Goal: Task Accomplishment & Management: Complete application form

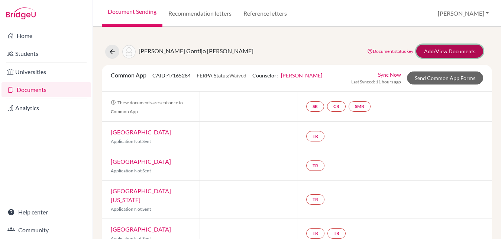
click at [435, 52] on link "Add/View Documents" at bounding box center [450, 51] width 67 height 13
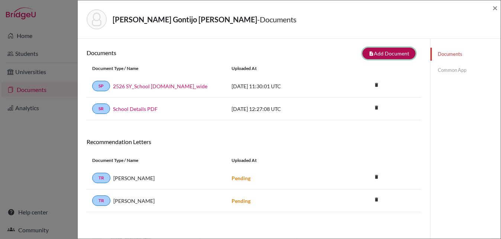
click at [386, 49] on button "note_add Add Document" at bounding box center [389, 54] width 53 height 12
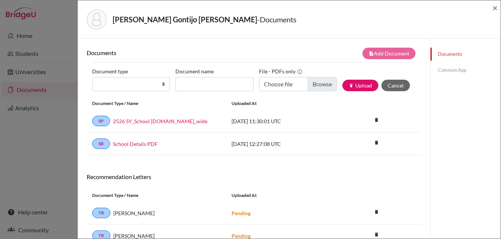
click at [449, 65] on link "Common App" at bounding box center [466, 70] width 70 height 13
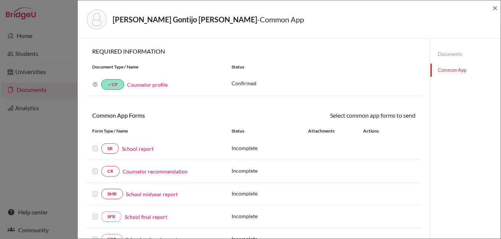
click at [139, 147] on link "School report" at bounding box center [138, 149] width 32 height 8
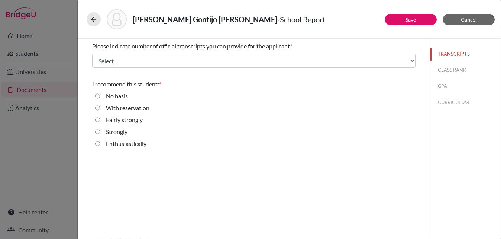
click at [112, 131] on label "Strongly" at bounding box center [117, 131] width 22 height 9
click at [100, 131] on input "Strongly" at bounding box center [97, 131] width 5 height 9
radio input "true"
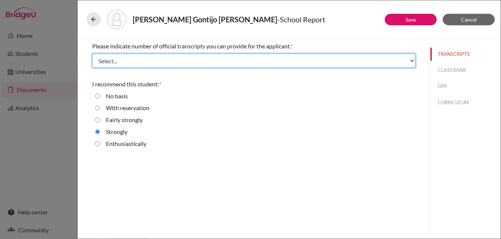
click at [171, 58] on select "Select... 1 2 3 4" at bounding box center [254, 61] width 324 height 14
select select "1"
click at [92, 54] on select "Select... 1 2 3 4" at bounding box center [254, 61] width 324 height 14
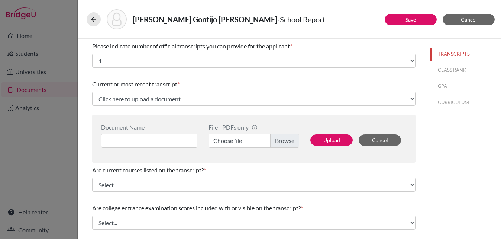
click at [200, 87] on div "Current or most recent transcript *" at bounding box center [254, 84] width 324 height 9
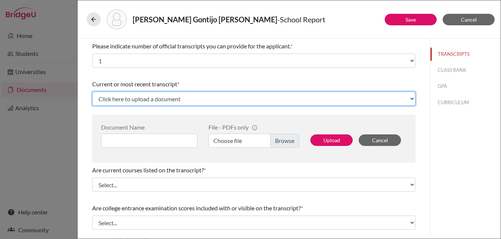
click at [199, 98] on select "Click here to upload a document Upload New File" at bounding box center [254, 98] width 324 height 14
select select "Upload New File"
click at [92, 91] on select "Click here to upload a document Upload New File" at bounding box center [254, 98] width 324 height 14
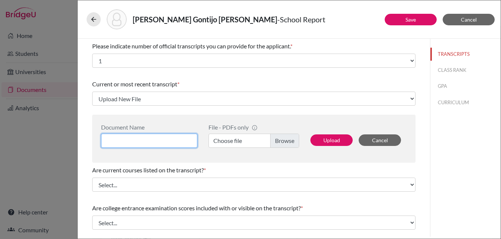
click at [169, 139] on input at bounding box center [149, 141] width 96 height 14
drag, startPoint x: 186, startPoint y: 19, endPoint x: 162, endPoint y: 18, distance: 23.4
click at [162, 18] on strong "Campos, Brunna Gontijo Teixeira" at bounding box center [205, 19] width 145 height 9
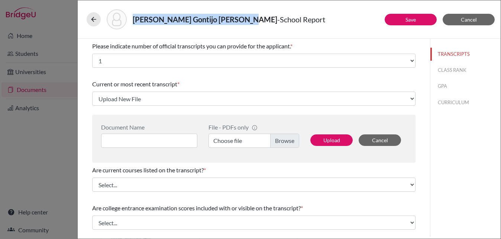
drag, startPoint x: 134, startPoint y: 20, endPoint x: 240, endPoint y: 24, distance: 106.1
click at [240, 24] on h5 "Campos, Brunna Gontijo Teixeira - School Report" at bounding box center [229, 19] width 193 height 11
copy strong "Campos, Brunna Gontijo Teixeira"
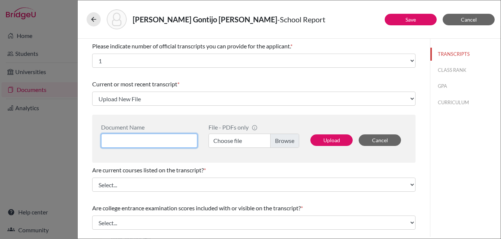
click at [164, 139] on input at bounding box center [149, 141] width 96 height 14
paste input "Campos, Brunna Gontijo Teixeira"
type input "Campos, Brunna Gontijo Teixeira_Initial"
click at [291, 142] on label "Choose file" at bounding box center [254, 141] width 91 height 14
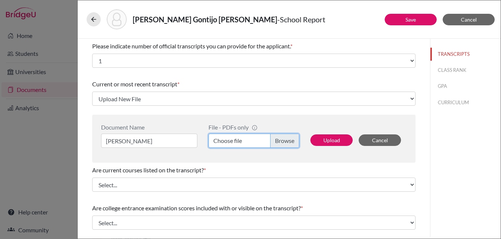
click at [291, 142] on input "Choose file" at bounding box center [254, 141] width 91 height 14
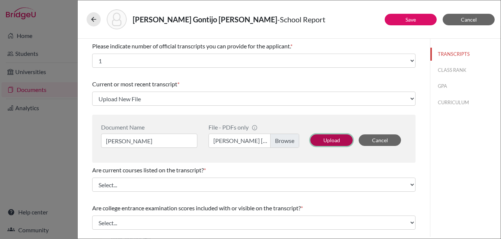
click at [333, 145] on button "Upload" at bounding box center [332, 140] width 42 height 12
select select "675190"
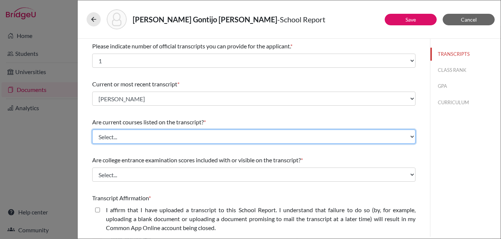
click at [263, 135] on select "Select... Yes No" at bounding box center [254, 136] width 324 height 14
select select "0"
click at [92, 129] on select "Select... Yes No" at bounding box center [254, 136] width 324 height 14
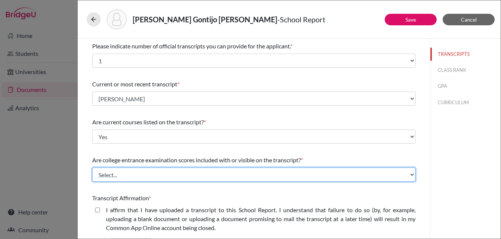
click at [249, 169] on select "Select... Yes No" at bounding box center [254, 174] width 324 height 14
select select "1"
click at [92, 167] on select "Select... Yes No" at bounding box center [254, 174] width 324 height 14
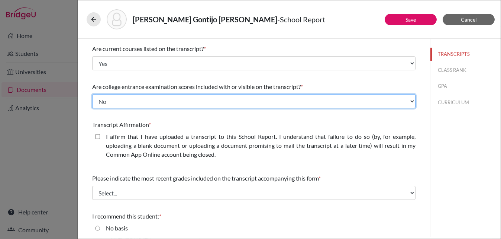
scroll to position [123, 0]
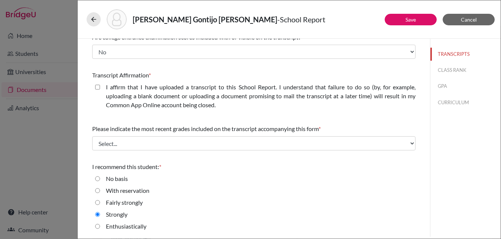
click at [150, 95] on label "I affirm that I have uploaded a transcript to this School Report. I understand …" at bounding box center [261, 96] width 310 height 27
click at [100, 91] on closed\ "I affirm that I have uploaded a transcript to this School Report. I understand …" at bounding box center [97, 87] width 5 height 9
checkbox closed\ "true"
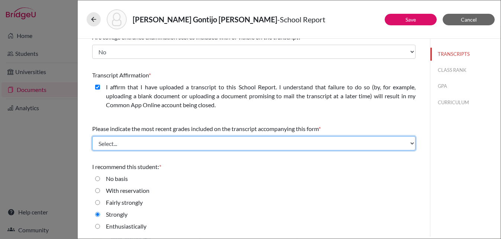
click at [176, 140] on select "Select... Final junior year grades 1st Quarter senior year grades 2nd Quarter/1…" at bounding box center [254, 143] width 324 height 14
select select "0"
click at [92, 136] on select "Select... Final junior year grades 1st Quarter senior year grades 2nd Quarter/1…" at bounding box center [254, 143] width 324 height 14
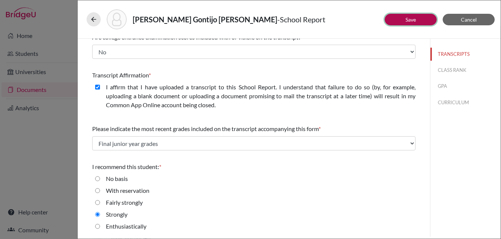
click at [392, 22] on button "Save" at bounding box center [411, 20] width 52 height 12
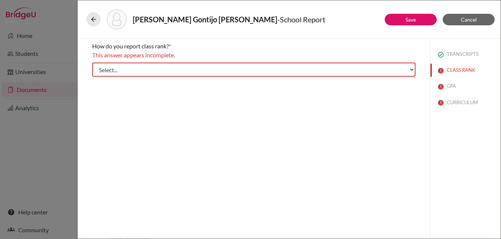
scroll to position [0, 0]
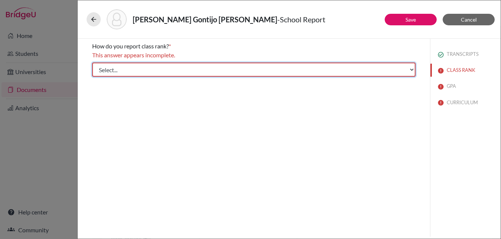
click at [144, 70] on select "Select... Exact Decile Quintile Quartile None" at bounding box center [254, 69] width 324 height 14
select select "5"
click at [92, 62] on select "Select... Exact Decile Quintile Quartile None" at bounding box center [254, 69] width 324 height 14
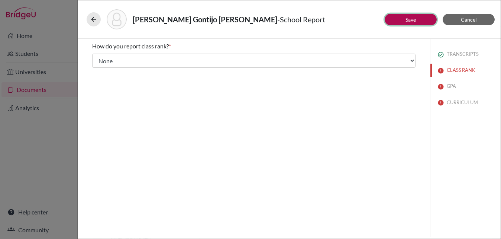
click at [406, 20] on link "Save" at bounding box center [411, 19] width 10 height 6
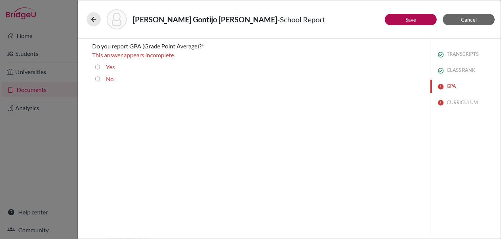
click at [99, 68] on input "Yes" at bounding box center [97, 66] width 5 height 9
radio input "true"
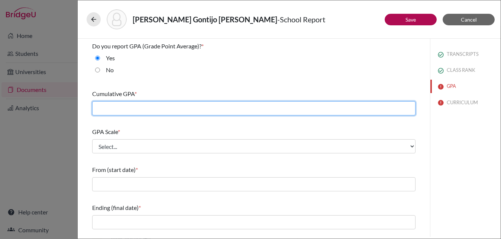
click at [122, 108] on input "text" at bounding box center [254, 108] width 324 height 14
type input "4.14"
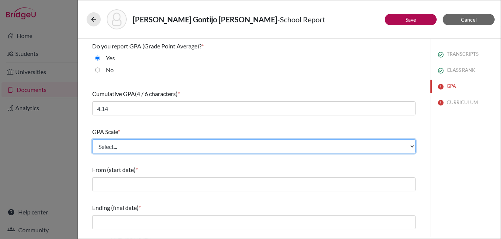
click at [128, 142] on select "Select... 4 5 6 7 8 9 10 11 12 13 14 15 16 17 18 19 20 100" at bounding box center [254, 146] width 324 height 14
select select "4"
click at [92, 139] on select "Select... 4 5 6 7 8 9 10 11 12 13 14 15 16 17 18 19 20 100" at bounding box center [254, 146] width 324 height 14
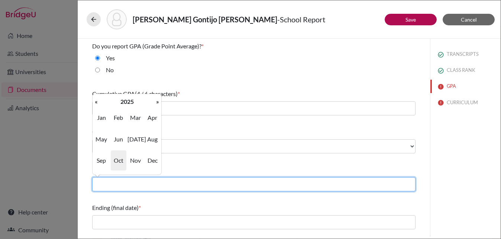
click at [125, 184] on input "text" at bounding box center [254, 184] width 324 height 14
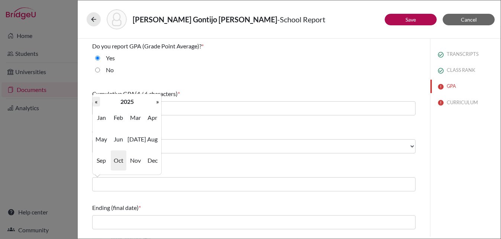
click at [98, 102] on th "«" at bounding box center [96, 102] width 7 height 10
click at [135, 141] on span "Jul" at bounding box center [136, 139] width 16 height 20
type input "07/2022"
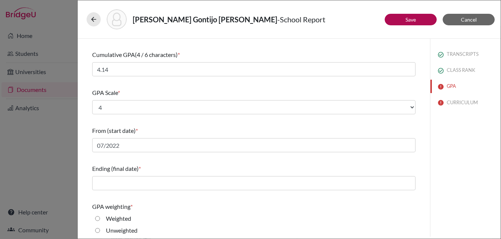
scroll to position [50, 0]
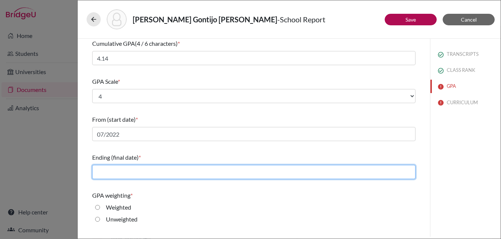
click at [148, 171] on input "text" at bounding box center [254, 172] width 324 height 14
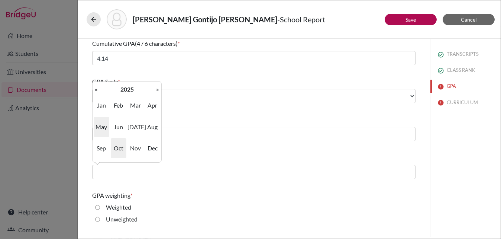
click at [105, 124] on span "May" at bounding box center [102, 127] width 16 height 20
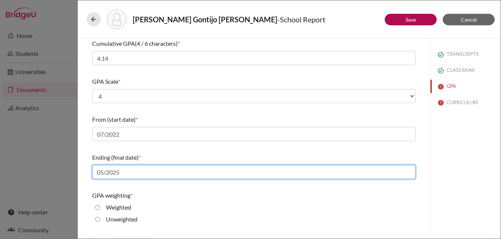
click at [134, 176] on input "05/2025" at bounding box center [254, 172] width 324 height 14
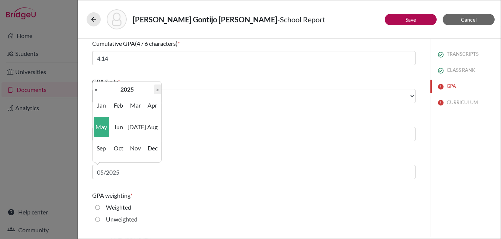
click at [156, 89] on th "»" at bounding box center [157, 89] width 7 height 10
click at [102, 129] on span "May" at bounding box center [102, 127] width 16 height 20
type input "05/2026"
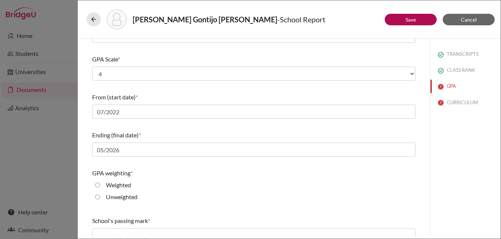
scroll to position [73, 0]
click at [99, 184] on input "Weighted" at bounding box center [97, 184] width 5 height 9
radio input "true"
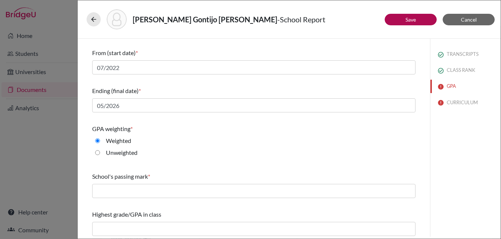
scroll to position [119, 0]
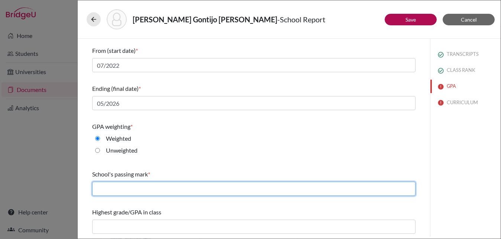
click at [182, 188] on input "text" at bounding box center [254, 189] width 324 height 14
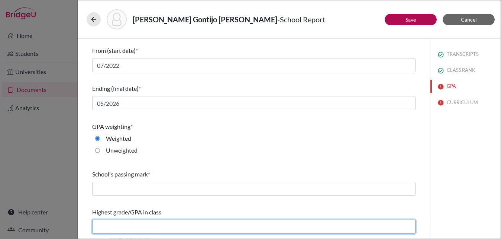
click at [174, 227] on input "text" at bounding box center [254, 226] width 324 height 14
type input "4.43"
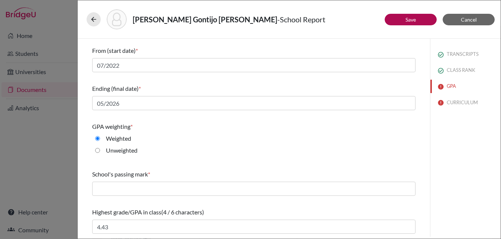
click at [247, 167] on div "School's passing mark *" at bounding box center [254, 183] width 324 height 32
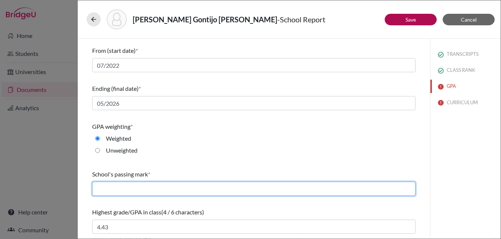
click at [222, 186] on input "text" at bounding box center [254, 189] width 324 height 14
type input "60"
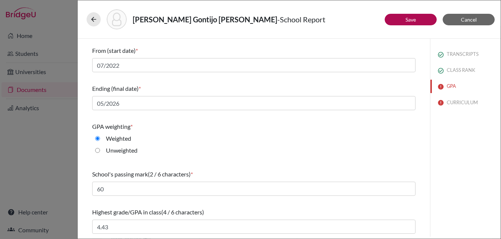
click at [254, 154] on div "Unweighted" at bounding box center [254, 152] width 324 height 12
click at [393, 17] on button "Save" at bounding box center [411, 20] width 52 height 12
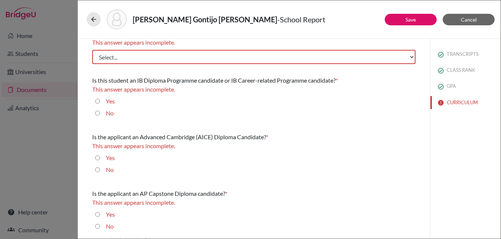
scroll to position [0, 0]
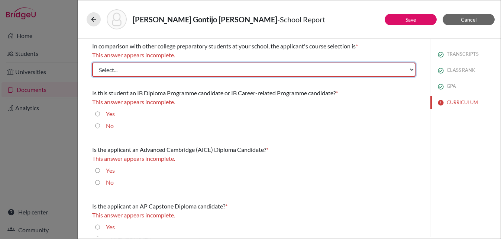
click at [272, 67] on select "Select... Less than demanding Average Demanding Very demanding Most demanding P…" at bounding box center [254, 69] width 324 height 14
click at [209, 69] on select "Select... Less than demanding Average Demanding Very demanding Most demanding P…" at bounding box center [254, 69] width 324 height 14
select select "4"
click at [92, 62] on select "Select... Less than demanding Average Demanding Very demanding Most demanding P…" at bounding box center [254, 69] width 324 height 14
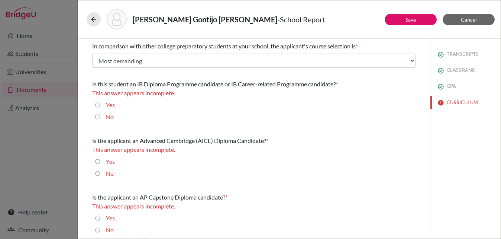
click at [108, 115] on label "No" at bounding box center [110, 116] width 8 height 9
click at [100, 115] on input "No" at bounding box center [97, 116] width 5 height 9
radio input "true"
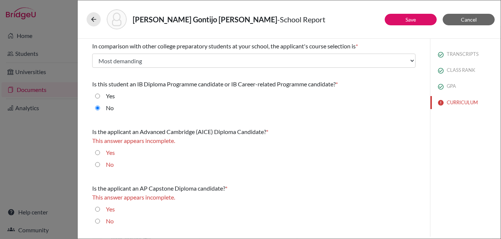
click at [105, 162] on div "No" at bounding box center [107, 166] width 14 height 12
click at [100, 164] on div "No" at bounding box center [107, 166] width 14 height 12
click at [97, 164] on input "No" at bounding box center [97, 164] width 5 height 9
radio input "true"
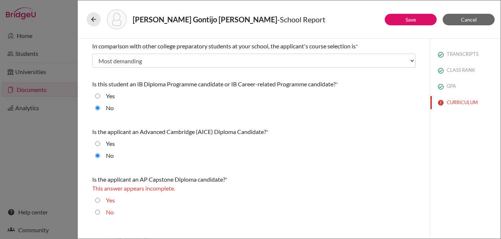
click at [98, 199] on input "Yes" at bounding box center [97, 200] width 5 height 9
radio input "true"
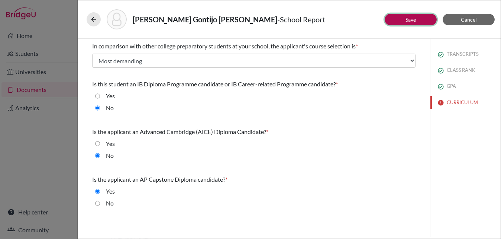
click at [413, 19] on link "Save" at bounding box center [411, 19] width 10 height 6
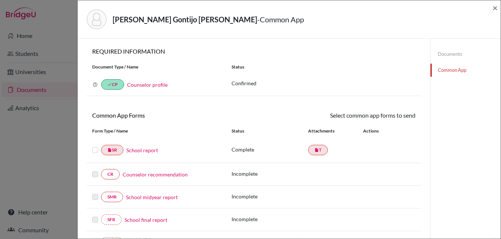
click at [94, 145] on label at bounding box center [95, 145] width 6 height 0
click at [0, 0] on input "checkbox" at bounding box center [0, 0] width 0 height 0
click at [398, 115] on link "Send" at bounding box center [400, 117] width 31 height 12
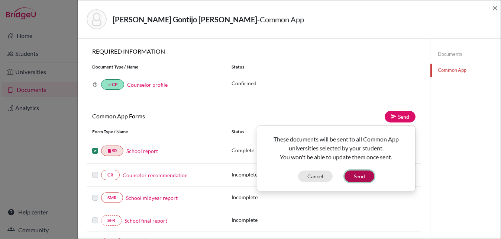
click at [360, 174] on button "Send" at bounding box center [360, 176] width 30 height 12
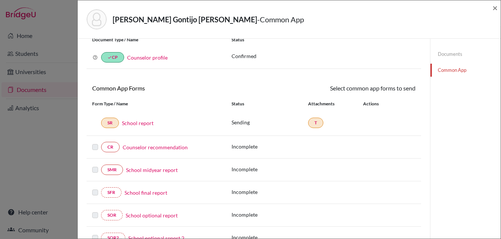
scroll to position [26, 0]
click at [144, 149] on link "Counselor recommendation" at bounding box center [155, 148] width 65 height 8
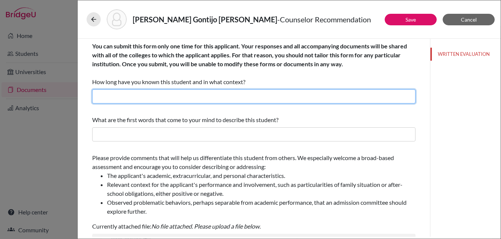
click at [150, 97] on input "text" at bounding box center [254, 96] width 324 height 14
type input "4 years as the high school counselor"
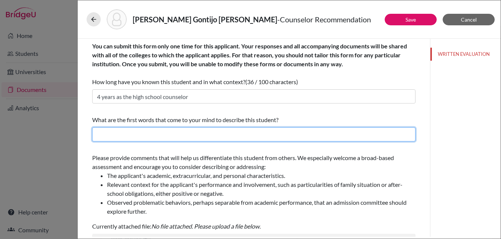
click at [145, 138] on input "text" at bounding box center [254, 134] width 324 height 14
click at [150, 135] on input "text" at bounding box center [254, 134] width 324 height 14
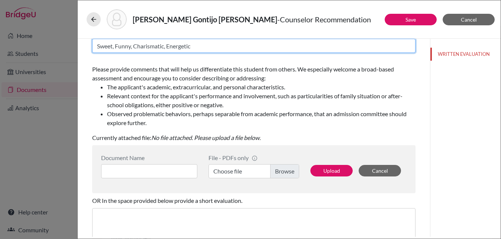
scroll to position [97, 0]
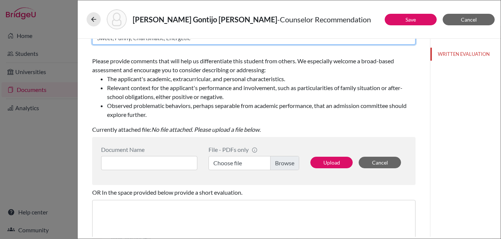
type input "Sweet, Funny, Charismatic, Energetic"
click at [226, 166] on label "Choose file" at bounding box center [254, 163] width 91 height 14
click at [226, 166] on input "Choose file" at bounding box center [254, 163] width 91 height 14
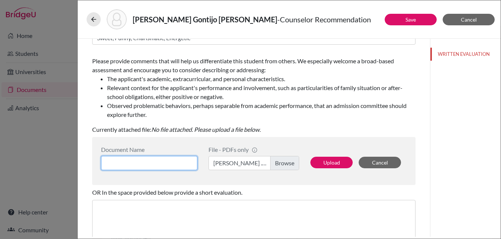
click at [164, 159] on input at bounding box center [149, 163] width 96 height 14
paste input "Campos, Brunna Gontijo Teixeira"
type input "Campos, Brunna Gontijo Teixeira_college rec"
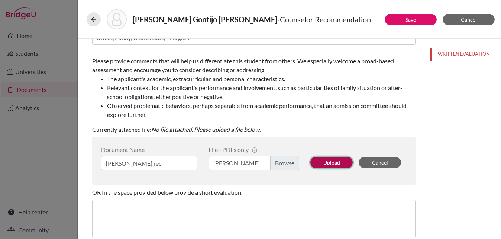
click at [322, 164] on button "Upload" at bounding box center [332, 163] width 42 height 12
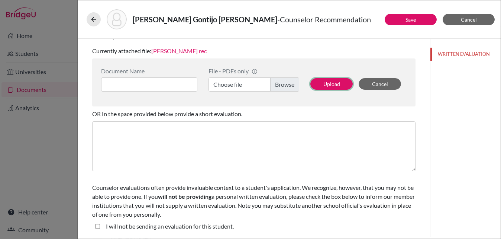
scroll to position [0, 0]
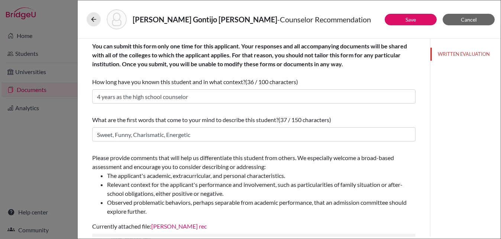
click at [399, 25] on div "Campos, Brunna Gontijo Teixeira - Counselor Recommendation" at bounding box center [289, 19] width 405 height 20
click at [398, 20] on button "Save" at bounding box center [411, 20] width 52 height 12
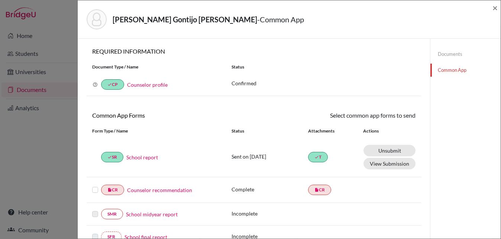
click at [93, 185] on label at bounding box center [95, 185] width 6 height 0
click at [0, 0] on input "checkbox" at bounding box center [0, 0] width 0 height 0
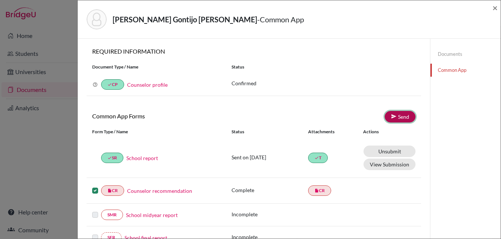
click at [396, 117] on icon at bounding box center [394, 116] width 6 height 6
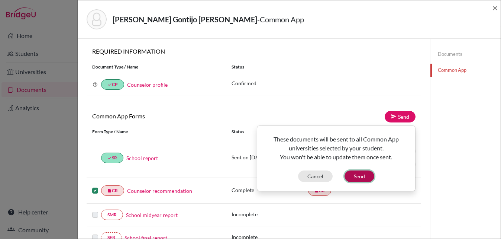
click at [365, 176] on button "Send" at bounding box center [360, 176] width 30 height 12
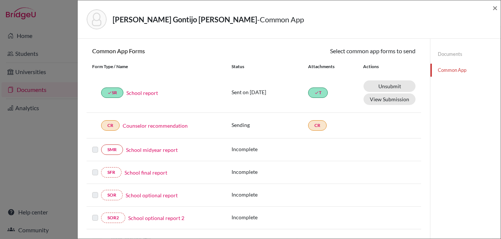
scroll to position [65, 0]
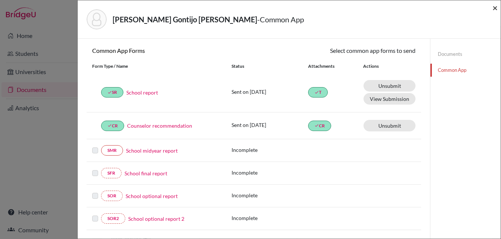
click at [497, 10] on span "×" at bounding box center [495, 7] width 5 height 11
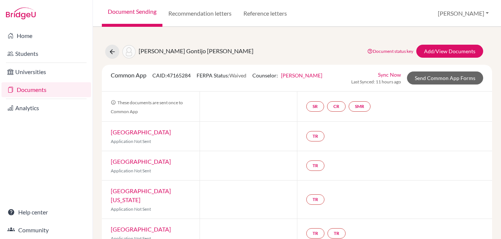
click at [119, 15] on link "Document Sending" at bounding box center [132, 13] width 61 height 27
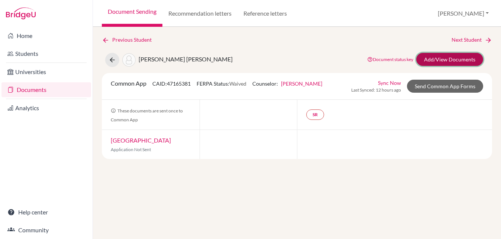
click at [435, 64] on link "Add/View Documents" at bounding box center [450, 59] width 67 height 13
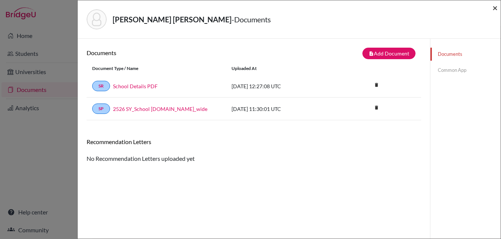
click at [497, 8] on span "×" at bounding box center [495, 7] width 5 height 11
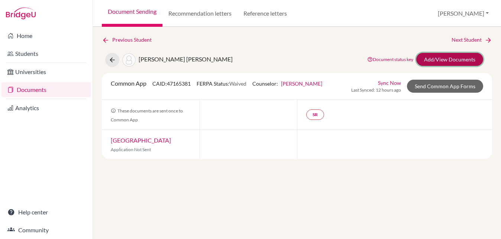
click at [430, 60] on link "Add/View Documents" at bounding box center [450, 59] width 67 height 13
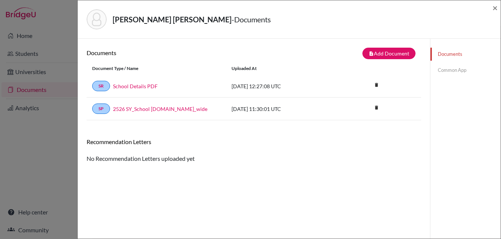
click at [451, 71] on link "Common App" at bounding box center [466, 70] width 70 height 13
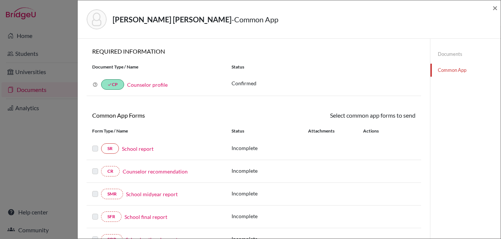
click at [94, 144] on label at bounding box center [95, 144] width 6 height 0
click at [137, 150] on link "School report" at bounding box center [138, 149] width 32 height 8
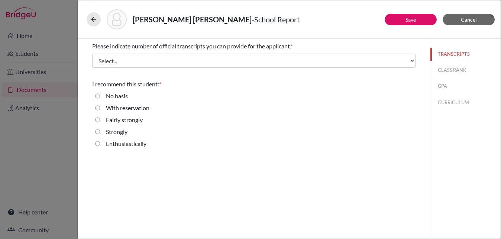
click at [131, 121] on label "Fairly strongly" at bounding box center [124, 119] width 37 height 9
click at [100, 121] on strongly "Fairly strongly" at bounding box center [97, 119] width 5 height 9
radio strongly "true"
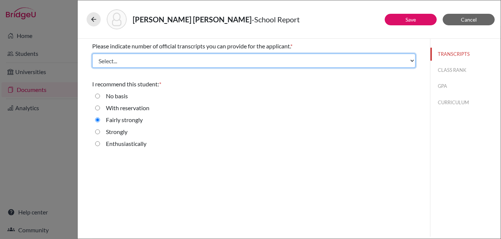
click at [137, 62] on select "Select... 1 2 3 4" at bounding box center [254, 61] width 324 height 14
select select "1"
click at [92, 54] on select "Select... 1 2 3 4" at bounding box center [254, 61] width 324 height 14
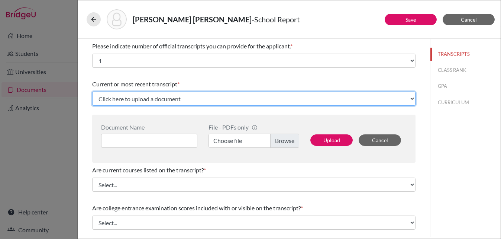
click at [133, 101] on select "Click here to upload a document Upload New File" at bounding box center [254, 98] width 324 height 14
select select "Upload New File"
click at [92, 91] on select "Click here to upload a document Upload New File" at bounding box center [254, 98] width 324 height 14
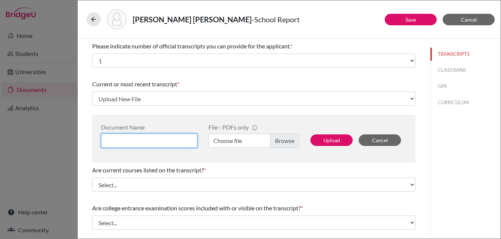
click at [138, 138] on input at bounding box center [149, 141] width 96 height 14
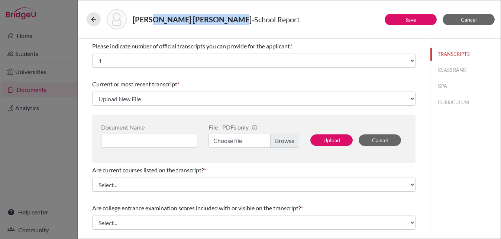
drag, startPoint x: 224, startPoint y: 20, endPoint x: 152, endPoint y: 11, distance: 72.3
click at [152, 14] on h5 "Santana, Pedro Luiz Quintão - School Report" at bounding box center [216, 19] width 167 height 11
drag, startPoint x: 229, startPoint y: 19, endPoint x: 133, endPoint y: 21, distance: 96.0
click at [133, 21] on h5 "Santana, Pedro Luiz Quintão - School Report" at bounding box center [216, 19] width 167 height 11
copy h5 "Santana, Pedro Luiz Quintão"
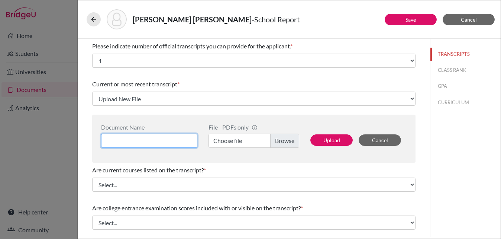
click at [130, 142] on input at bounding box center [149, 141] width 96 height 14
paste input "Santana, Pedro Luiz Quintão"
type input "Santana, Pedro Luiz Quintão_Counselor Rec"
click at [293, 138] on label "Choose file" at bounding box center [254, 141] width 91 height 14
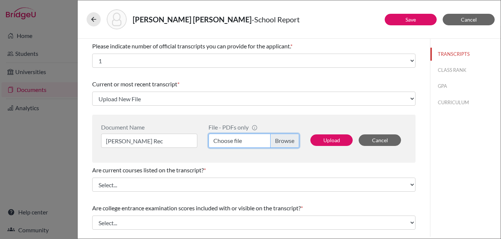
click at [293, 138] on input "Choose file" at bounding box center [254, 141] width 91 height 14
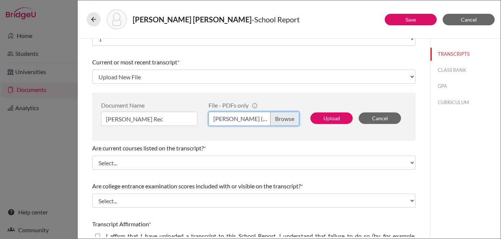
scroll to position [24, 0]
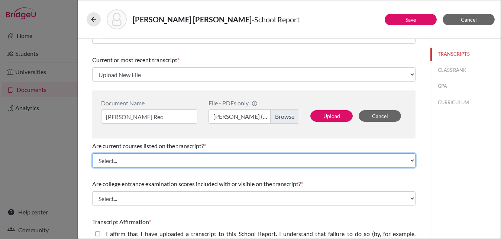
click at [257, 159] on select "Select... Yes No" at bounding box center [254, 160] width 324 height 14
select select "0"
click at [92, 153] on select "Select... Yes No" at bounding box center [254, 160] width 324 height 14
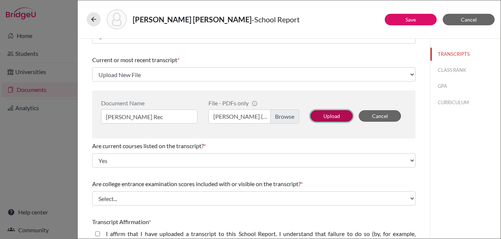
click at [324, 115] on button "Upload" at bounding box center [332, 116] width 42 height 12
select select "675198"
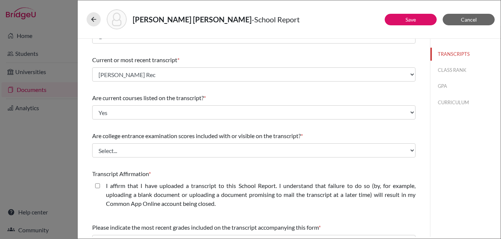
click at [168, 198] on label "I affirm that I have uploaded a transcript to this School Report. I understand …" at bounding box center [261, 194] width 310 height 27
click at [100, 190] on closed\ "I affirm that I have uploaded a transcript to this School Report. I understand …" at bounding box center [97, 185] width 5 height 9
click at [135, 190] on label "I affirm that I have uploaded a transcript to this School Report. I understand …" at bounding box center [261, 194] width 310 height 27
click at [100, 190] on closed\ "I affirm that I have uploaded a transcript to this School Report. I understand …" at bounding box center [97, 185] width 5 height 9
click at [112, 186] on label "I affirm that I have uploaded a transcript to this School Report. I understand …" at bounding box center [261, 194] width 310 height 27
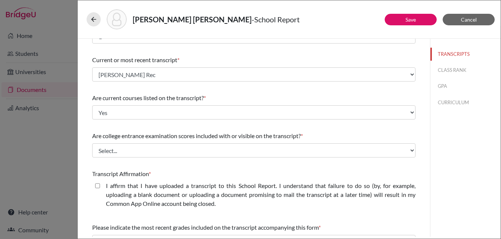
click at [100, 186] on closed\ "I affirm that I have uploaded a transcript to this School Report. I understand …" at bounding box center [97, 185] width 5 height 9
checkbox closed\ "true"
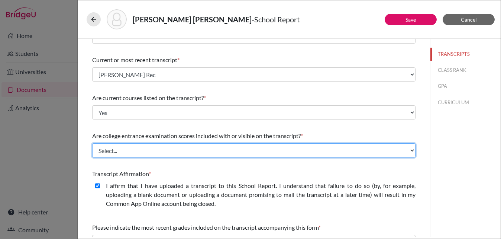
click at [119, 148] on select "Select... Yes No" at bounding box center [254, 150] width 324 height 14
select select "1"
click at [92, 143] on select "Select... Yes No" at bounding box center [254, 150] width 324 height 14
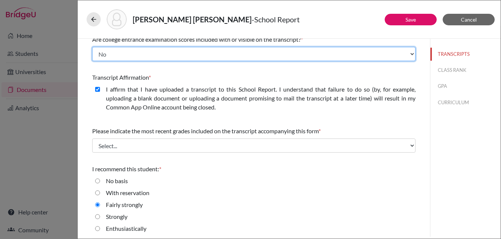
scroll to position [123, 0]
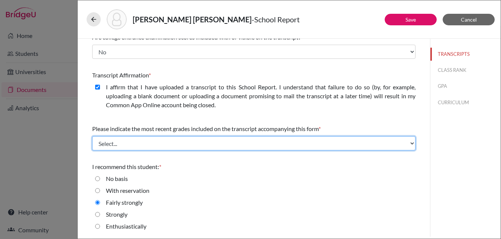
click at [116, 140] on select "Select... Final junior year grades 1st Quarter senior year grades 2nd Quarter/1…" at bounding box center [254, 143] width 324 height 14
select select "0"
click at [92, 136] on select "Select... Final junior year grades 1st Quarter senior year grades 2nd Quarter/1…" at bounding box center [254, 143] width 324 height 14
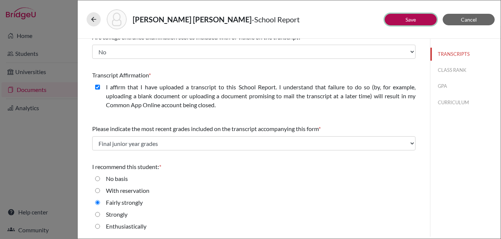
click at [404, 23] on button "Save" at bounding box center [411, 20] width 52 height 12
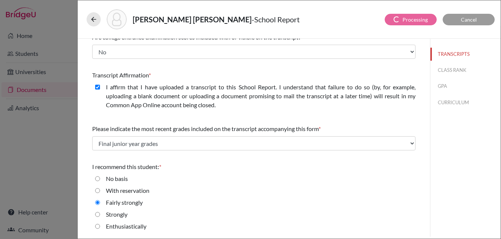
scroll to position [0, 0]
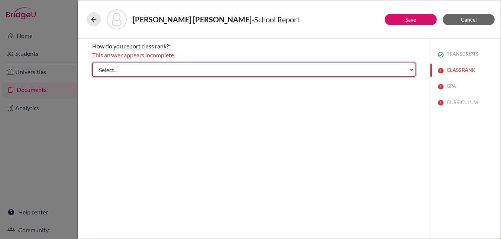
click at [171, 67] on select "Select... Exact Decile Quintile Quartile None" at bounding box center [254, 69] width 324 height 14
select select "5"
click at [92, 62] on select "Select... Exact Decile Quintile Quartile None" at bounding box center [254, 69] width 324 height 14
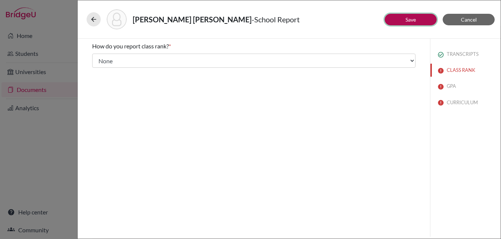
click at [408, 22] on link "Save" at bounding box center [411, 19] width 10 height 6
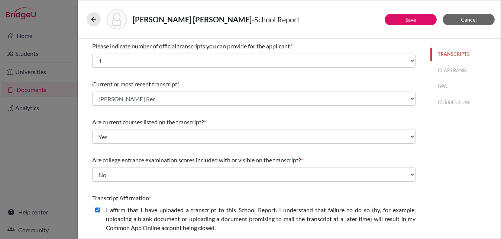
select select "1"
select select "675198"
select select "0"
select select "1"
select select "0"
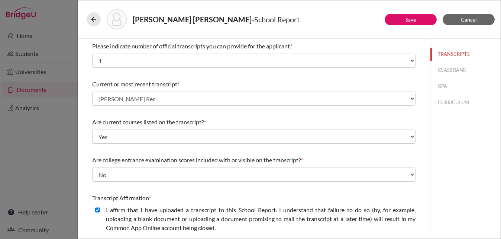
scroll to position [17, 0]
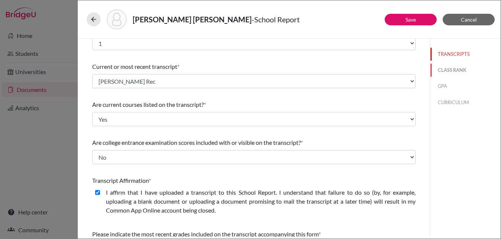
click at [447, 71] on button "CLASS RANK" at bounding box center [466, 70] width 70 height 13
select select "5"
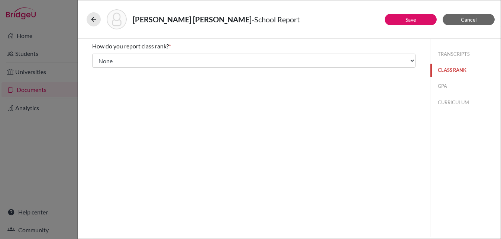
scroll to position [0, 0]
click at [444, 86] on button "GPA" at bounding box center [466, 86] width 70 height 13
click at [94, 57] on div "Yes" at bounding box center [254, 60] width 324 height 12
click at [99, 58] on input "Yes" at bounding box center [97, 58] width 5 height 9
radio input "true"
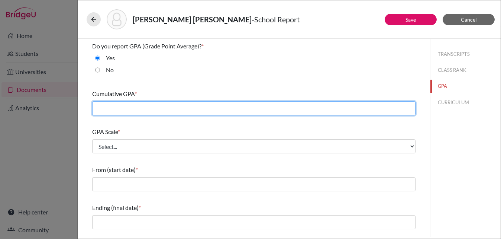
click at [117, 105] on input "text" at bounding box center [254, 108] width 324 height 14
click at [180, 106] on input "text" at bounding box center [254, 108] width 324 height 14
type input "3.42"
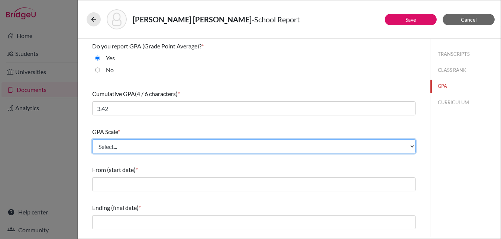
click at [172, 141] on select "Select... 4 5 6 7 8 9 10 11 12 13 14 15 16 17 18 19 20 100" at bounding box center [254, 146] width 324 height 14
select select "4"
click at [92, 139] on select "Select... 4 5 6 7 8 9 10 11 12 13 14 15 16 17 18 19 20 100" at bounding box center [254, 146] width 324 height 14
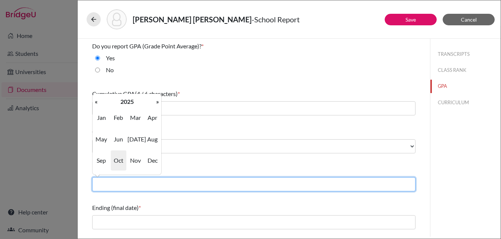
click at [139, 186] on input "text" at bounding box center [254, 184] width 324 height 14
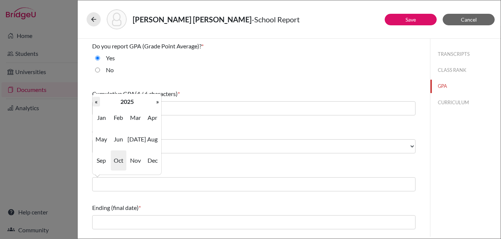
click at [97, 104] on th "«" at bounding box center [96, 102] width 7 height 10
click at [97, 103] on th "«" at bounding box center [96, 102] width 7 height 10
click at [135, 141] on span "Jul" at bounding box center [136, 139] width 16 height 20
type input "07/2022"
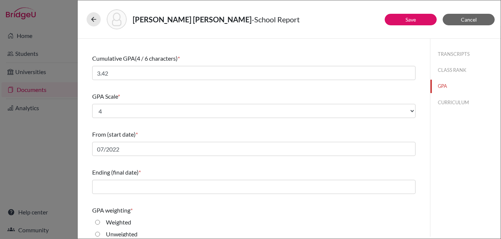
scroll to position [41, 0]
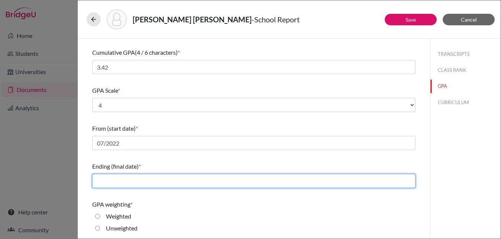
click at [116, 181] on input "text" at bounding box center [254, 181] width 324 height 14
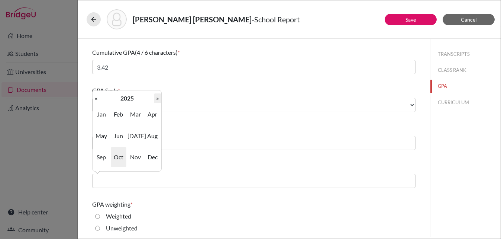
click at [157, 100] on th "»" at bounding box center [157, 98] width 7 height 10
click at [100, 134] on span "May" at bounding box center [102, 136] width 16 height 20
type input "05/2026"
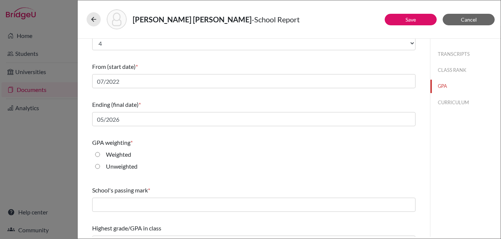
scroll to position [119, 0]
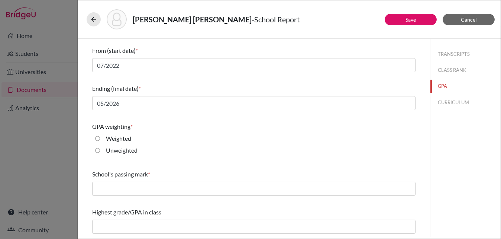
click at [109, 135] on label "Weighted" at bounding box center [118, 138] width 25 height 9
click at [100, 135] on input "Weighted" at bounding box center [97, 138] width 5 height 9
radio input "true"
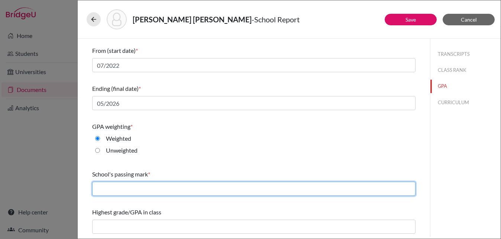
click at [113, 187] on input "text" at bounding box center [254, 189] width 324 height 14
type input "60"
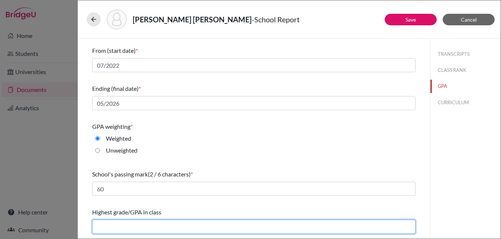
click at [141, 224] on input "text" at bounding box center [254, 226] width 324 height 14
type input "4.43"
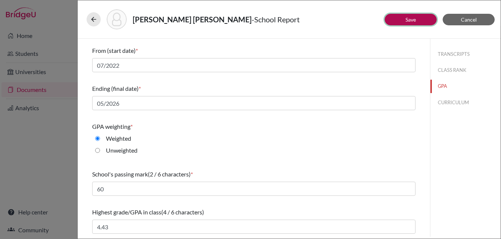
click at [413, 19] on link "Save" at bounding box center [411, 19] width 10 height 6
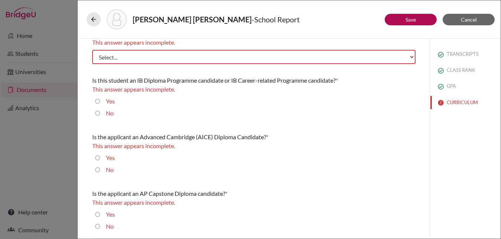
scroll to position [13, 0]
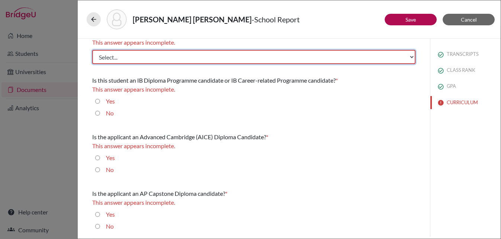
click at [171, 57] on select "Select... Less than demanding Average Demanding Very demanding Most demanding P…" at bounding box center [254, 57] width 324 height 14
click at [165, 57] on select "Select... Less than demanding Average Demanding Very demanding Most demanding P…" at bounding box center [254, 57] width 324 height 14
select select "3"
click at [92, 50] on select "Select... Less than demanding Average Demanding Very demanding Most demanding P…" at bounding box center [254, 57] width 324 height 14
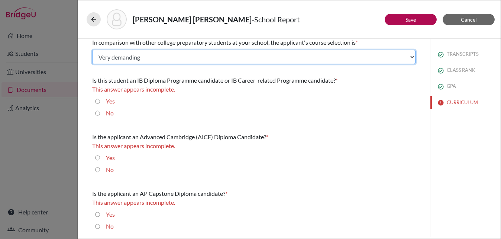
scroll to position [4, 0]
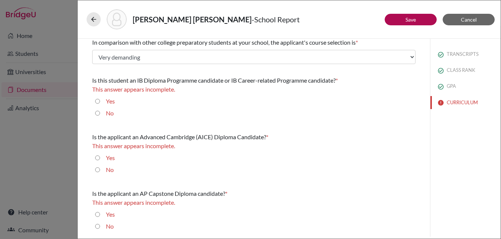
click at [109, 113] on label "No" at bounding box center [110, 113] width 8 height 9
click at [100, 113] on input "No" at bounding box center [97, 113] width 5 height 9
radio input "true"
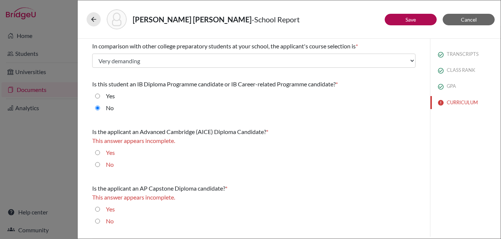
scroll to position [0, 0]
click at [98, 164] on input "No" at bounding box center [97, 164] width 5 height 9
radio input "true"
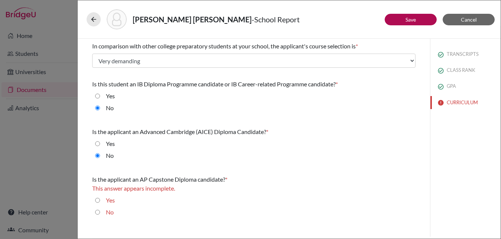
click at [99, 199] on input "Yes" at bounding box center [97, 200] width 5 height 9
radio input "true"
click at [400, 20] on button "Save" at bounding box center [411, 20] width 52 height 12
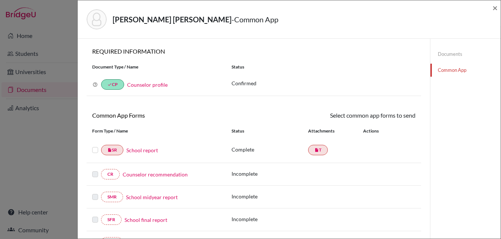
click at [95, 145] on label at bounding box center [95, 145] width 6 height 0
click at [0, 0] on input "checkbox" at bounding box center [0, 0] width 0 height 0
click at [395, 116] on icon at bounding box center [394, 116] width 6 height 6
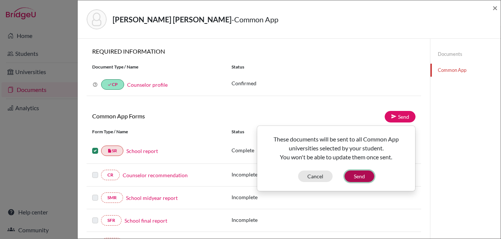
click at [358, 171] on button "Send" at bounding box center [360, 176] width 30 height 12
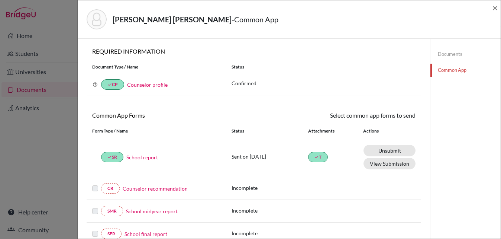
click at [94, 184] on label at bounding box center [95, 184] width 6 height 0
click at [150, 189] on link "Counselor recommendation" at bounding box center [155, 188] width 65 height 8
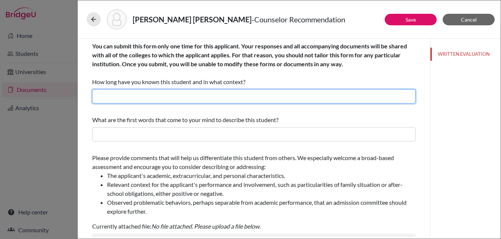
click at [178, 93] on input "text" at bounding box center [254, 96] width 324 height 14
type input "4 years as the high school counselor"
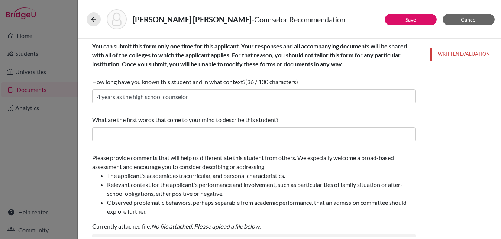
click at [176, 126] on div "What are the first words that come to your mind to describe this student?" at bounding box center [254, 128] width 324 height 32
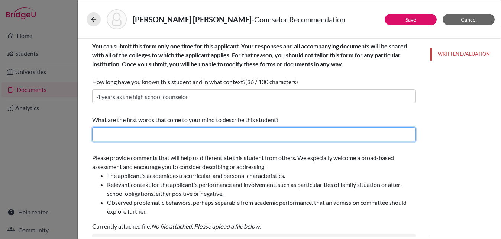
click at [160, 132] on input "text" at bounding box center [254, 134] width 324 height 14
type input "Energetic, Empathetic, Funny"
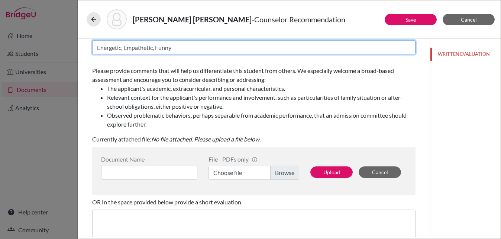
scroll to position [91, 0]
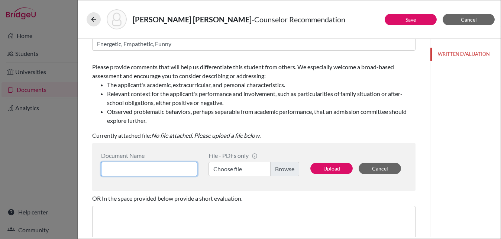
click at [171, 169] on input at bounding box center [149, 169] width 96 height 14
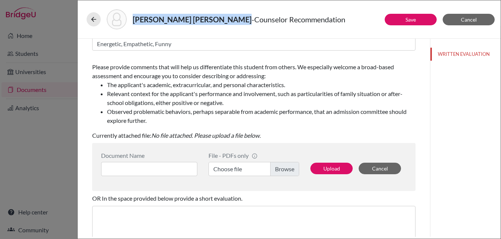
drag, startPoint x: 226, startPoint y: 20, endPoint x: 133, endPoint y: 19, distance: 93.0
click at [133, 19] on strong "Santana, Pedro Luiz Quintão" at bounding box center [192, 19] width 119 height 9
copy strong "Santana, Pedro Luiz Quintão"
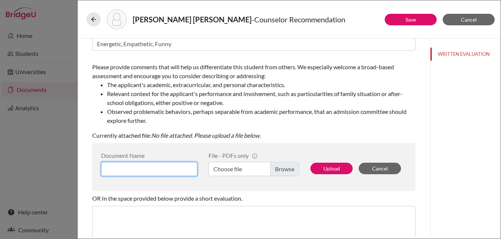
click at [142, 171] on input at bounding box center [149, 169] width 96 height 14
paste input "Santana, Pedro Luiz Quintão"
type input "Santana, Pedro Luiz Quintão_Counselor letter"
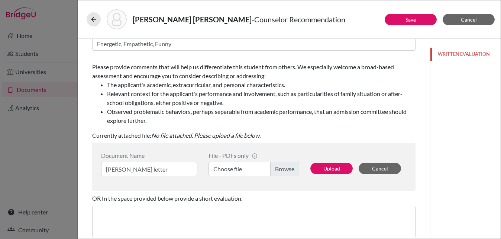
click at [256, 169] on label "Choose file" at bounding box center [254, 169] width 91 height 14
click at [256, 169] on input "Choose file" at bounding box center [254, 169] width 91 height 14
click at [332, 165] on button "Upload" at bounding box center [332, 169] width 42 height 12
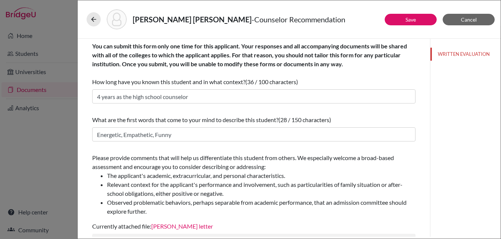
scroll to position [175, 0]
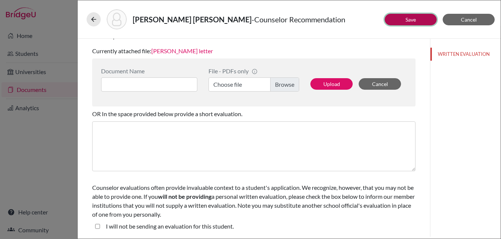
click at [398, 22] on button "Save" at bounding box center [411, 20] width 52 height 12
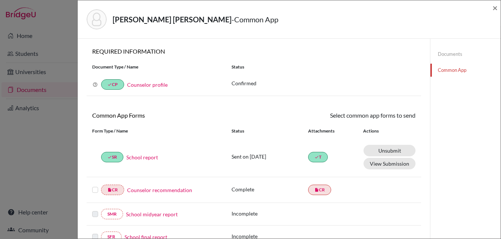
click at [94, 185] on label at bounding box center [95, 185] width 6 height 0
click at [0, 0] on input "checkbox" at bounding box center [0, 0] width 0 height 0
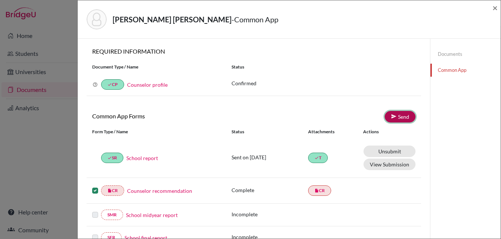
click at [398, 115] on link "Send" at bounding box center [400, 117] width 31 height 12
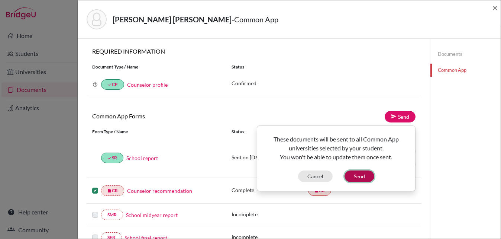
click at [365, 178] on button "Send" at bounding box center [360, 176] width 30 height 12
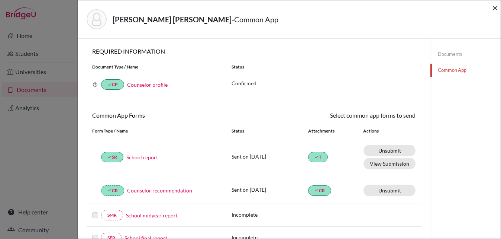
click at [493, 9] on span "×" at bounding box center [495, 7] width 5 height 11
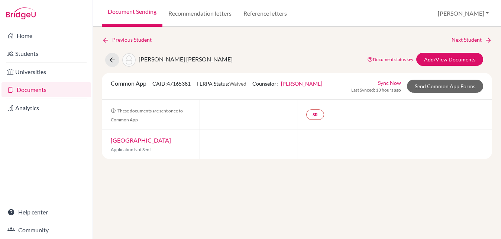
click at [139, 14] on link "Document Sending" at bounding box center [132, 13] width 61 height 27
click at [181, 17] on link "Recommendation letters" at bounding box center [200, 13] width 75 height 27
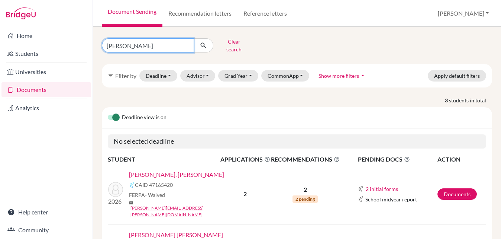
click at [152, 46] on input "[PERSON_NAME]" at bounding box center [148, 45] width 92 height 14
click at [181, 170] on link "[PERSON_NAME], [PERSON_NAME]" at bounding box center [176, 174] width 95 height 9
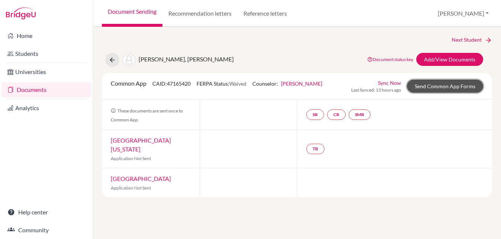
click at [467, 88] on link "Send Common App Forms" at bounding box center [445, 86] width 76 height 13
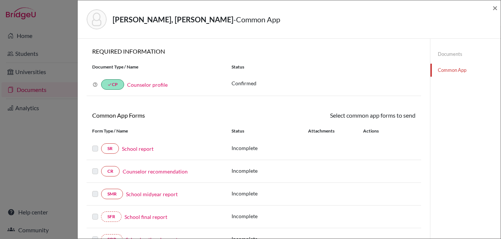
scroll to position [208, 0]
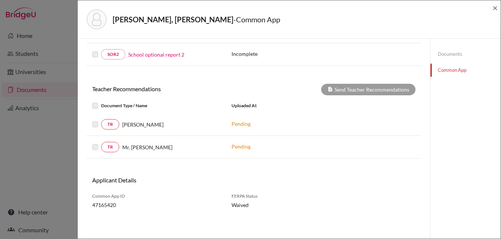
click at [293, 152] on div "TR Mr. [PERSON_NAME]" at bounding box center [254, 147] width 335 height 23
click at [445, 54] on link "Documents" at bounding box center [466, 54] width 70 height 13
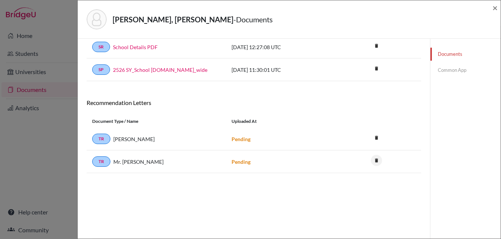
click at [377, 161] on icon "delete" at bounding box center [376, 160] width 11 height 11
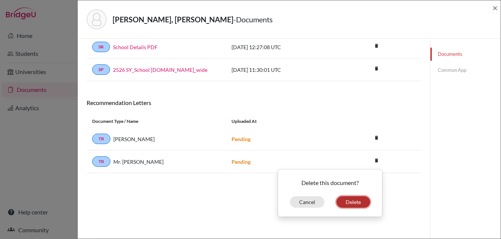
click at [357, 200] on button "Delete" at bounding box center [354, 202] width 34 height 12
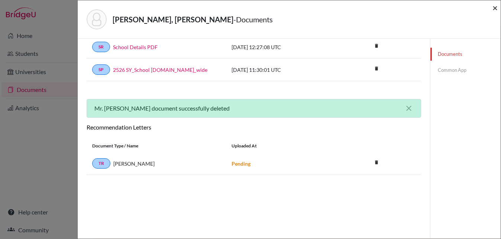
click at [495, 9] on span "×" at bounding box center [495, 7] width 5 height 11
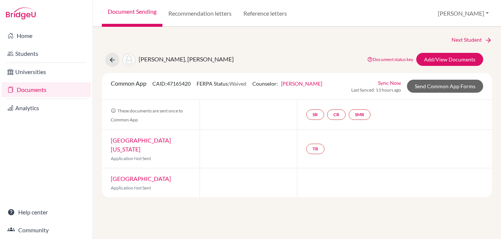
click at [49, 87] on link "Documents" at bounding box center [46, 89] width 90 height 15
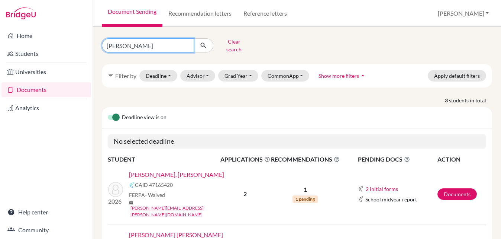
click at [156, 45] on input "[PERSON_NAME]" at bounding box center [148, 45] width 92 height 14
type input "p"
type input "[PERSON_NAME]"
click at [202, 46] on button "submit" at bounding box center [204, 45] width 20 height 14
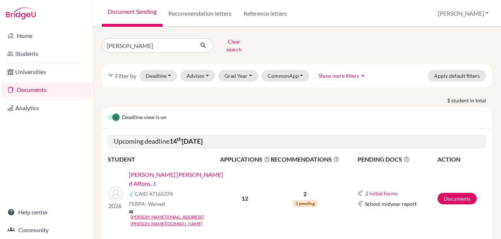
click at [197, 164] on td "2026 [PERSON_NAME] [PERSON_NAME] d Affons. J. CAID 47165374 FERPA - Waived mail…" at bounding box center [164, 198] width 112 height 69
click at [189, 171] on link "[PERSON_NAME] [PERSON_NAME] d Affons. J." at bounding box center [177, 179] width 96 height 18
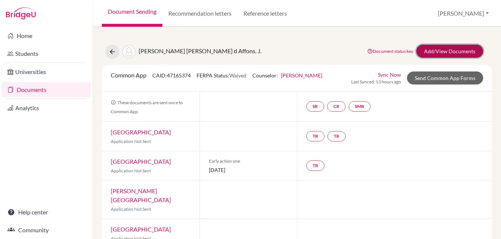
click at [446, 52] on link "Add/View Documents" at bounding box center [450, 51] width 67 height 13
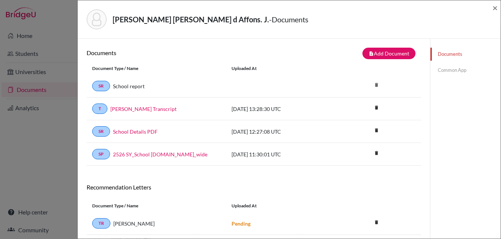
scroll to position [46, 0]
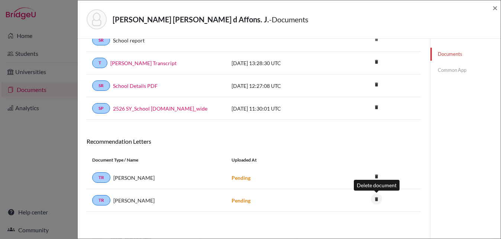
click at [377, 199] on icon "delete" at bounding box center [376, 198] width 11 height 11
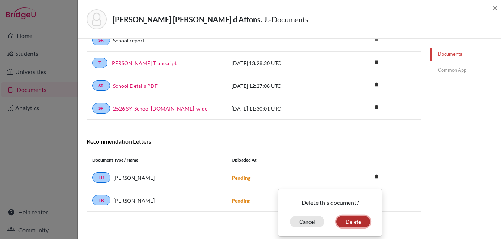
click at [356, 221] on button "Delete" at bounding box center [354, 222] width 34 height 12
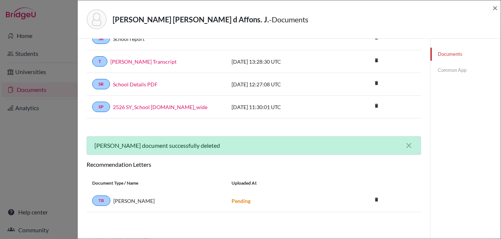
scroll to position [0, 0]
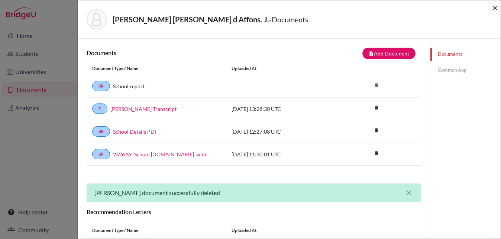
click at [497, 9] on span "×" at bounding box center [495, 7] width 5 height 11
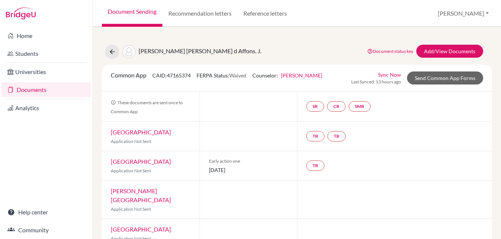
click at [126, 13] on link "Document Sending" at bounding box center [132, 13] width 61 height 27
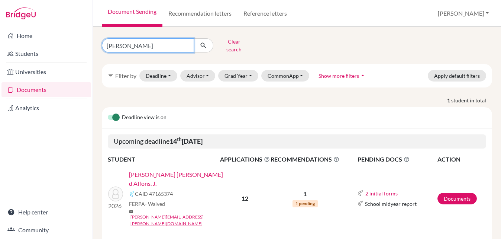
click at [133, 43] on input "[PERSON_NAME]" at bounding box center [148, 45] width 92 height 14
type input "j"
type input "N"
type input "[PERSON_NAME]"
click button "submit" at bounding box center [204, 45] width 20 height 14
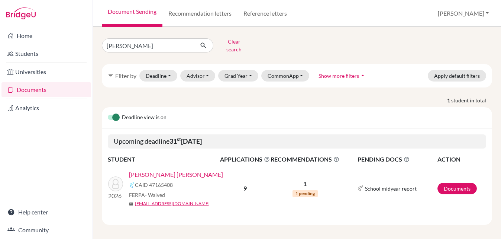
click at [170, 170] on link "[PERSON_NAME] [PERSON_NAME]" at bounding box center [176, 174] width 94 height 9
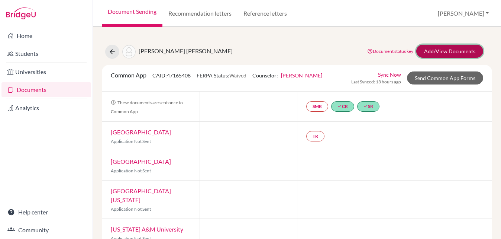
click at [433, 55] on link "Add/View Documents" at bounding box center [450, 51] width 67 height 13
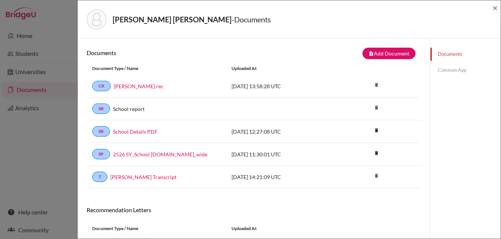
scroll to position [46, 0]
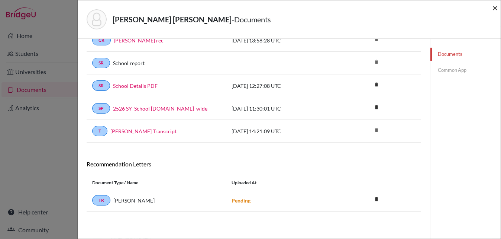
click at [495, 7] on span "×" at bounding box center [495, 7] width 5 height 11
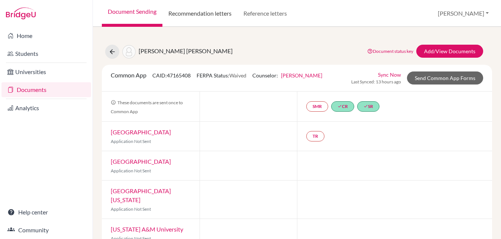
click at [223, 12] on link "Recommendation letters" at bounding box center [200, 13] width 75 height 27
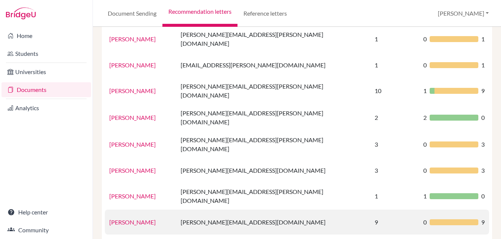
scroll to position [135, 0]
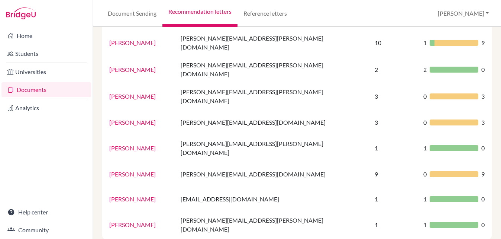
click at [135, 221] on link "[PERSON_NAME]" at bounding box center [132, 224] width 46 height 7
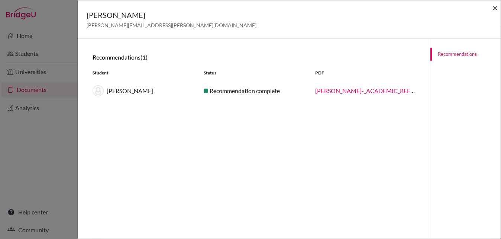
click at [493, 9] on span "×" at bounding box center [495, 7] width 5 height 11
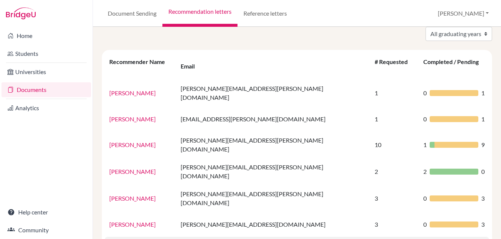
scroll to position [0, 0]
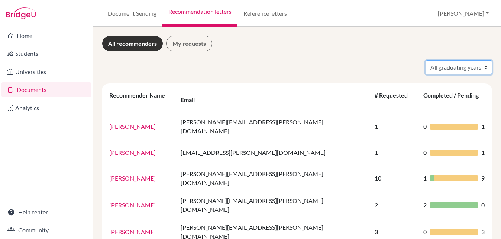
click at [449, 68] on select "All graduating years 2025 2026 2030" at bounding box center [459, 67] width 67 height 14
select select "2026"
click at [426, 60] on select "All graduating years 2025 2026 2030" at bounding box center [459, 67] width 67 height 14
select select "2026"
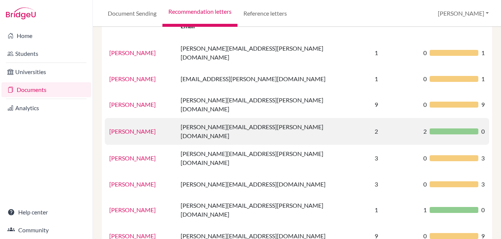
scroll to position [73, 0]
